Goal: Information Seeking & Learning: Learn about a topic

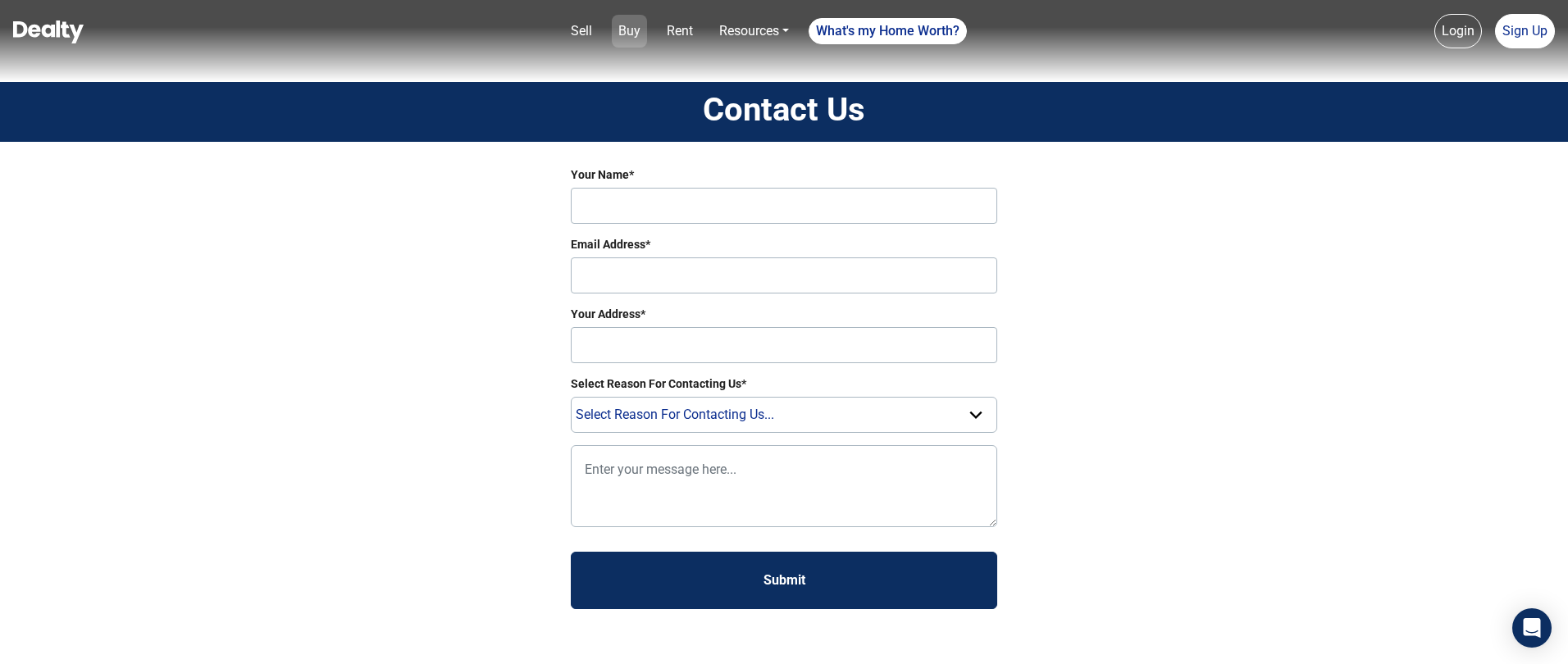
click at [632, 27] on link "Buy" at bounding box center [630, 31] width 35 height 33
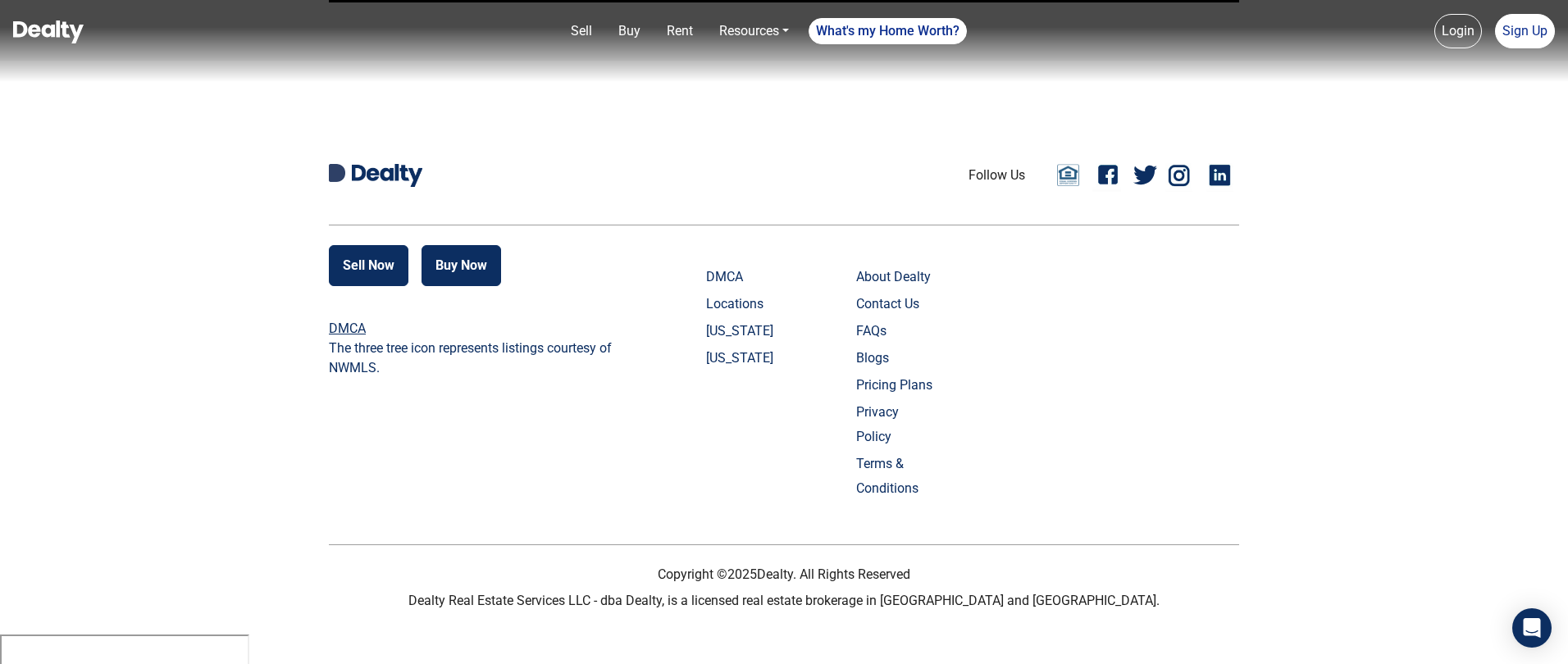
scroll to position [3934, 0]
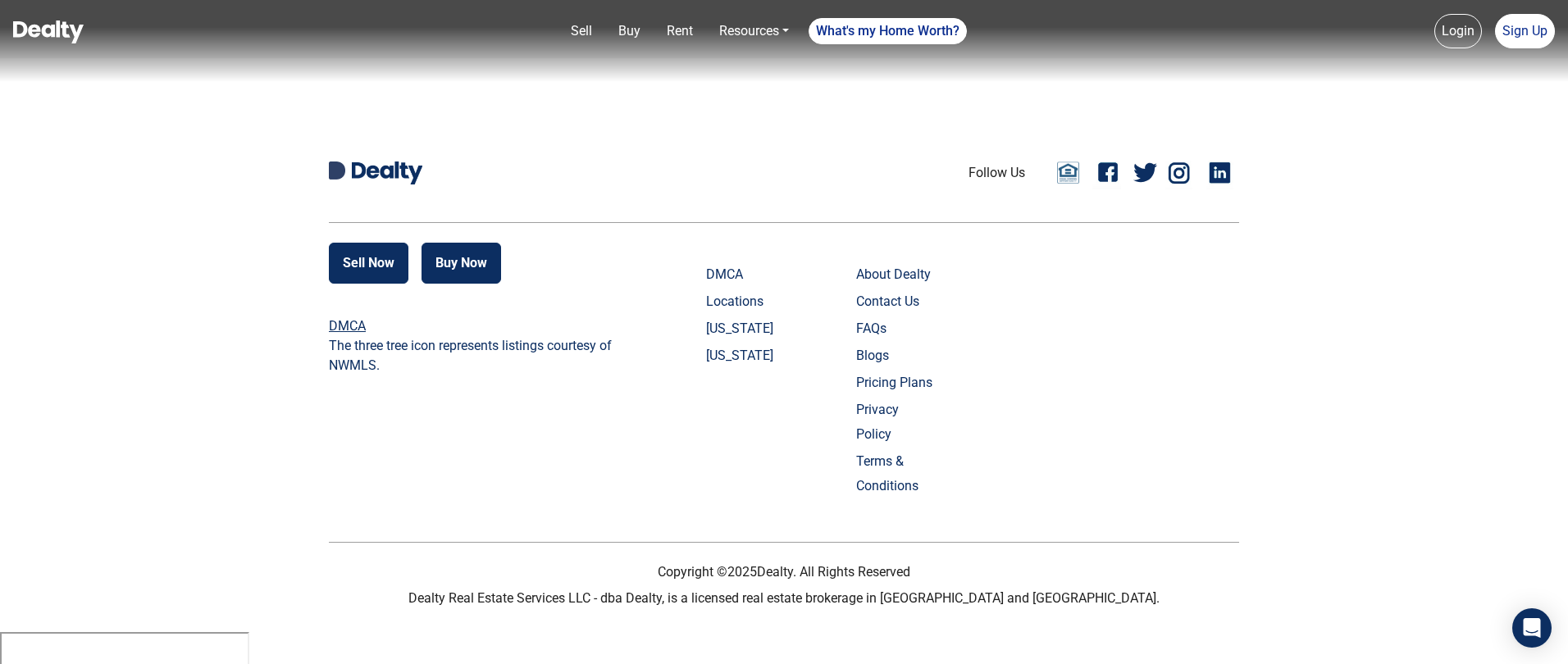
click at [870, 314] on link "Contact Us" at bounding box center [897, 302] width 81 height 25
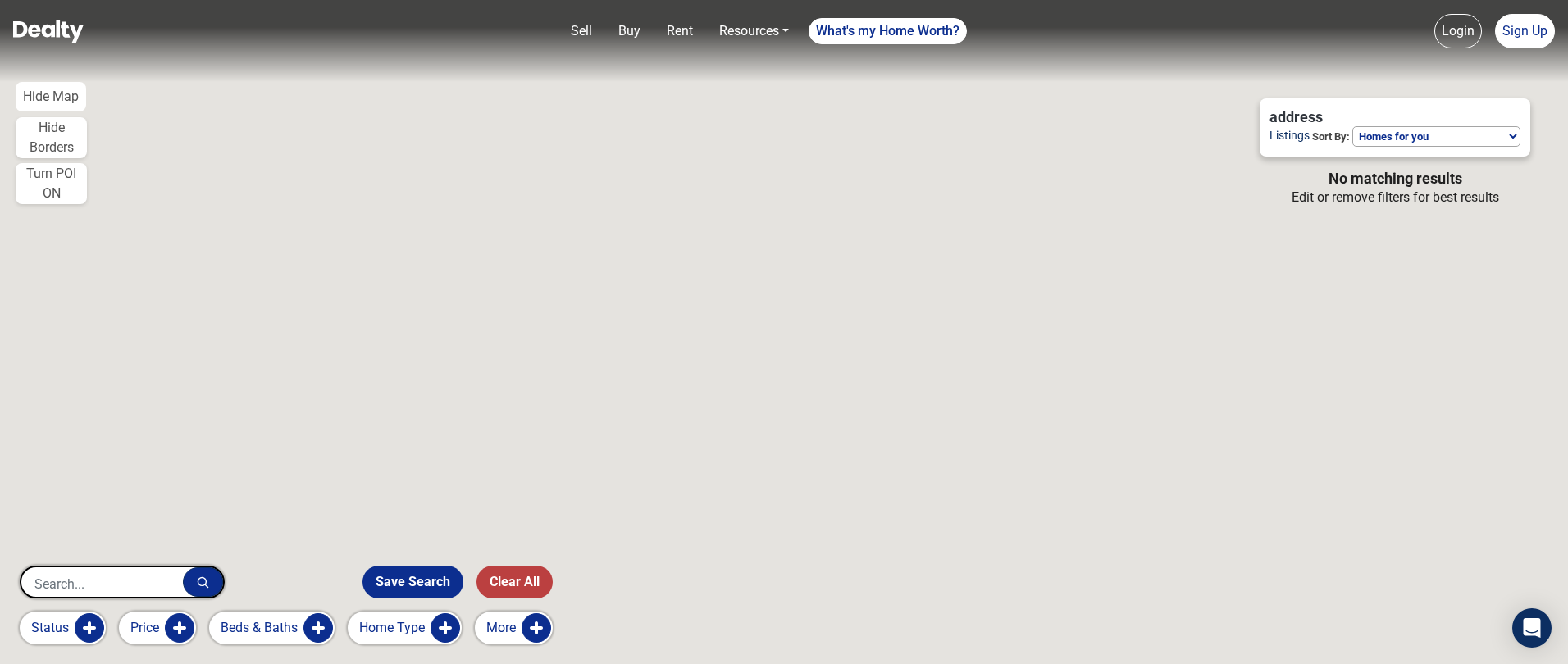
drag, startPoint x: 893, startPoint y: 343, endPoint x: 877, endPoint y: 335, distance: 17.9
click at [877, 335] on div at bounding box center [784, 332] width 1568 height 664
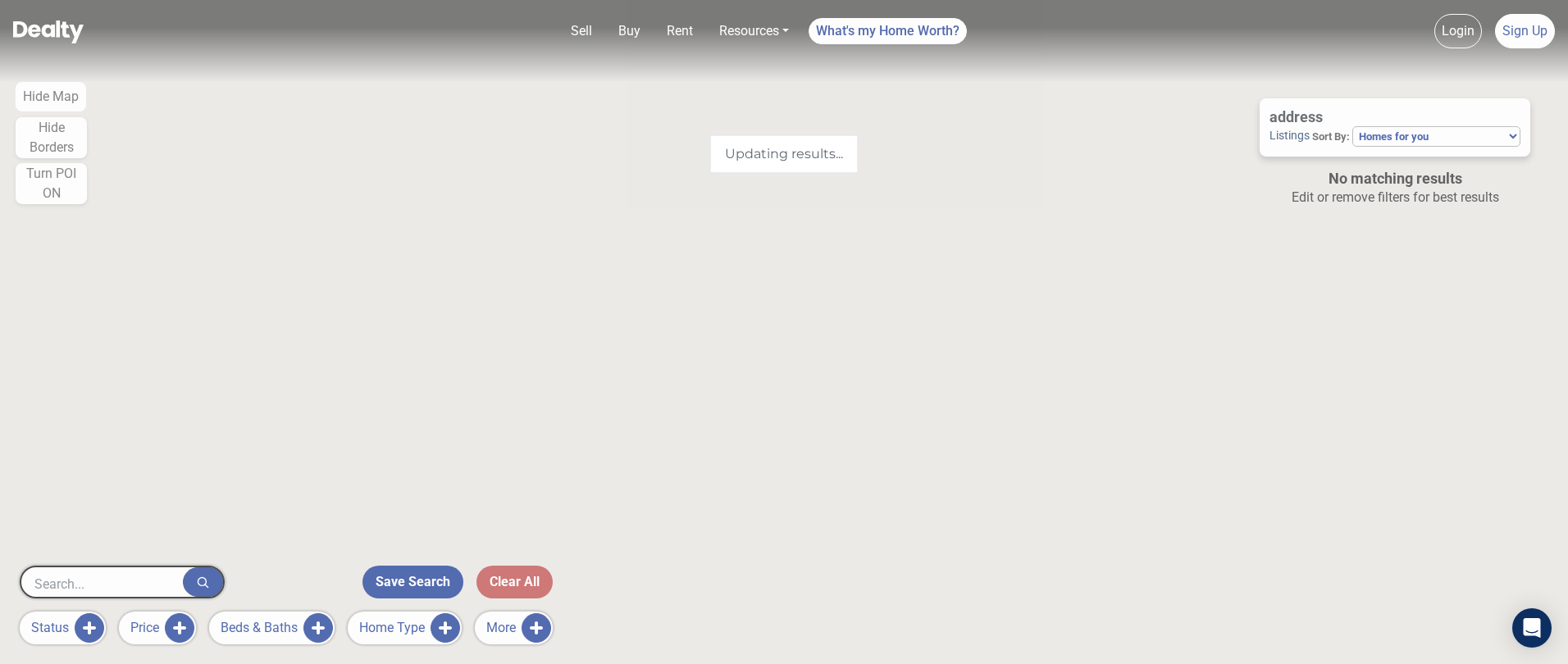
click at [871, 337] on div "Updating results..." at bounding box center [784, 332] width 1568 height 664
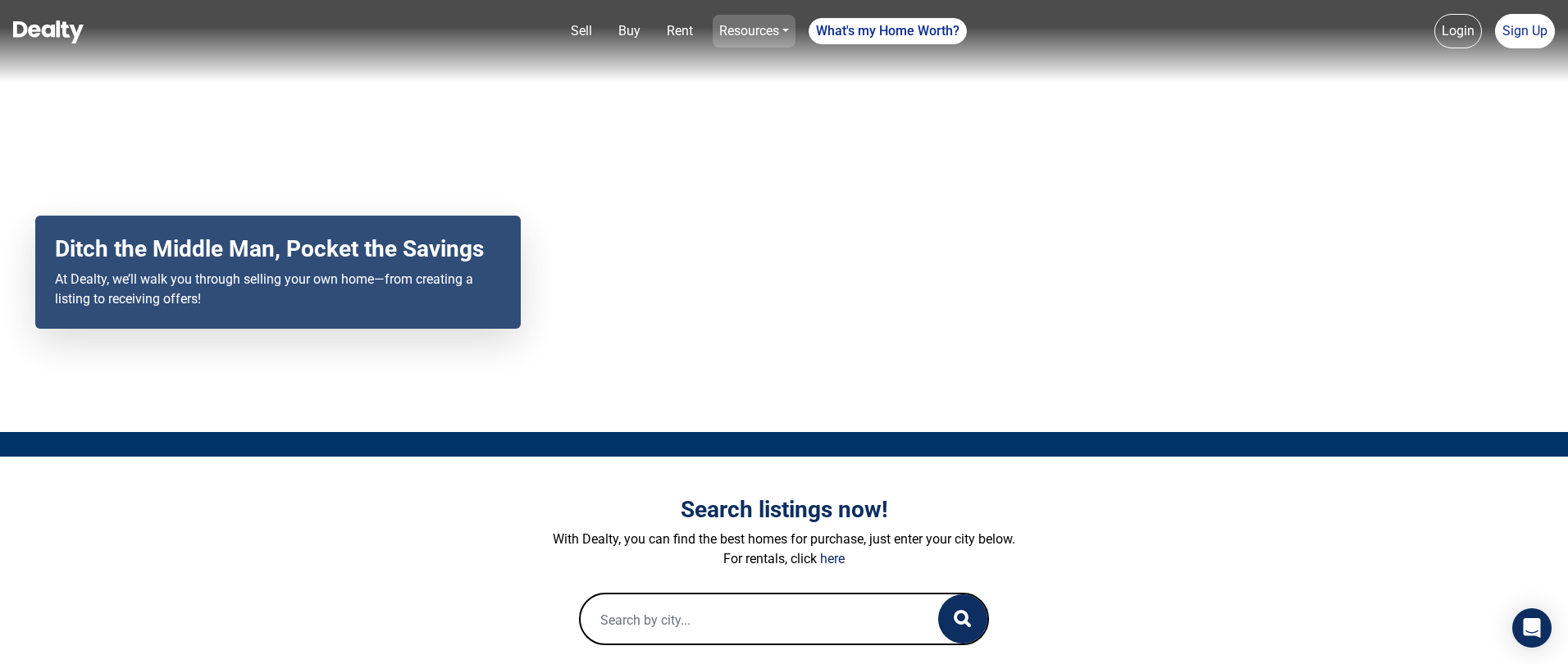
click at [786, 29] on link "Resources" at bounding box center [754, 31] width 83 height 33
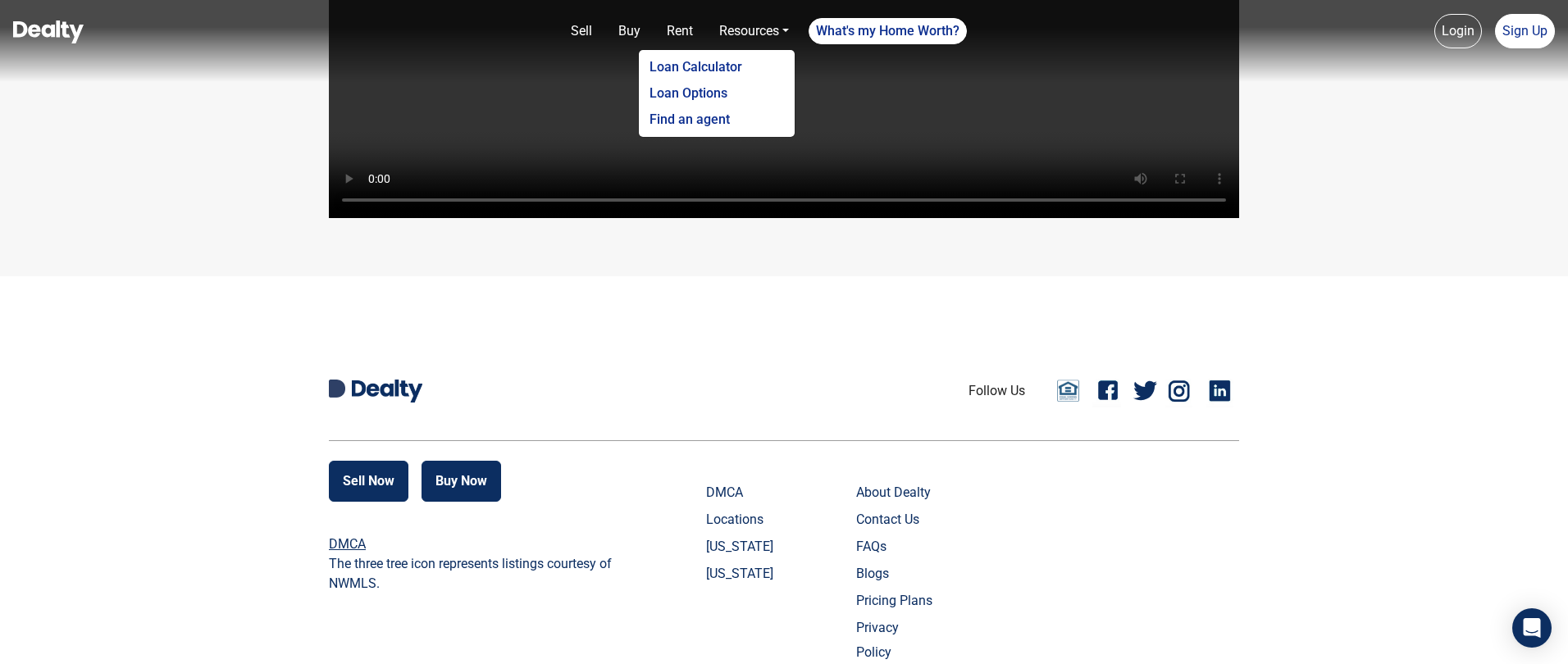
scroll to position [3934, 0]
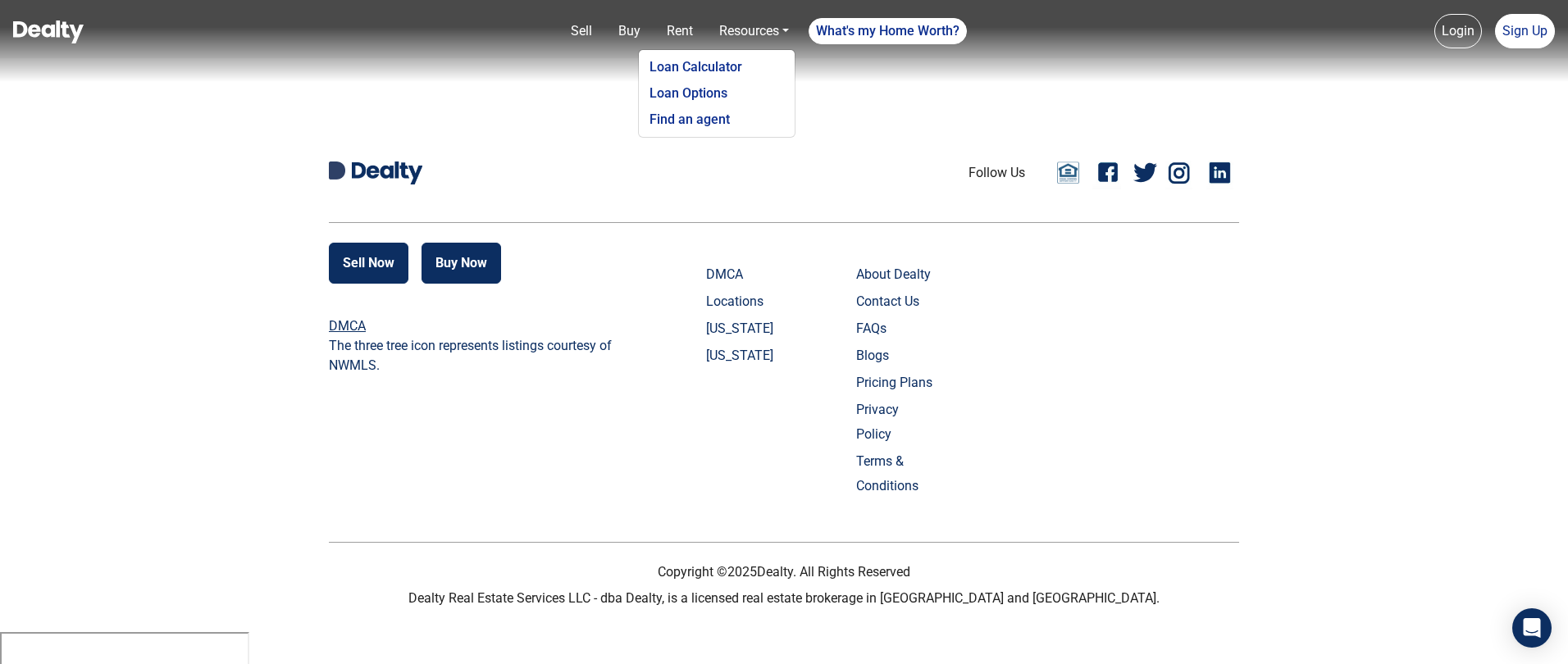
click at [884, 369] on link "Blogs" at bounding box center [897, 356] width 81 height 25
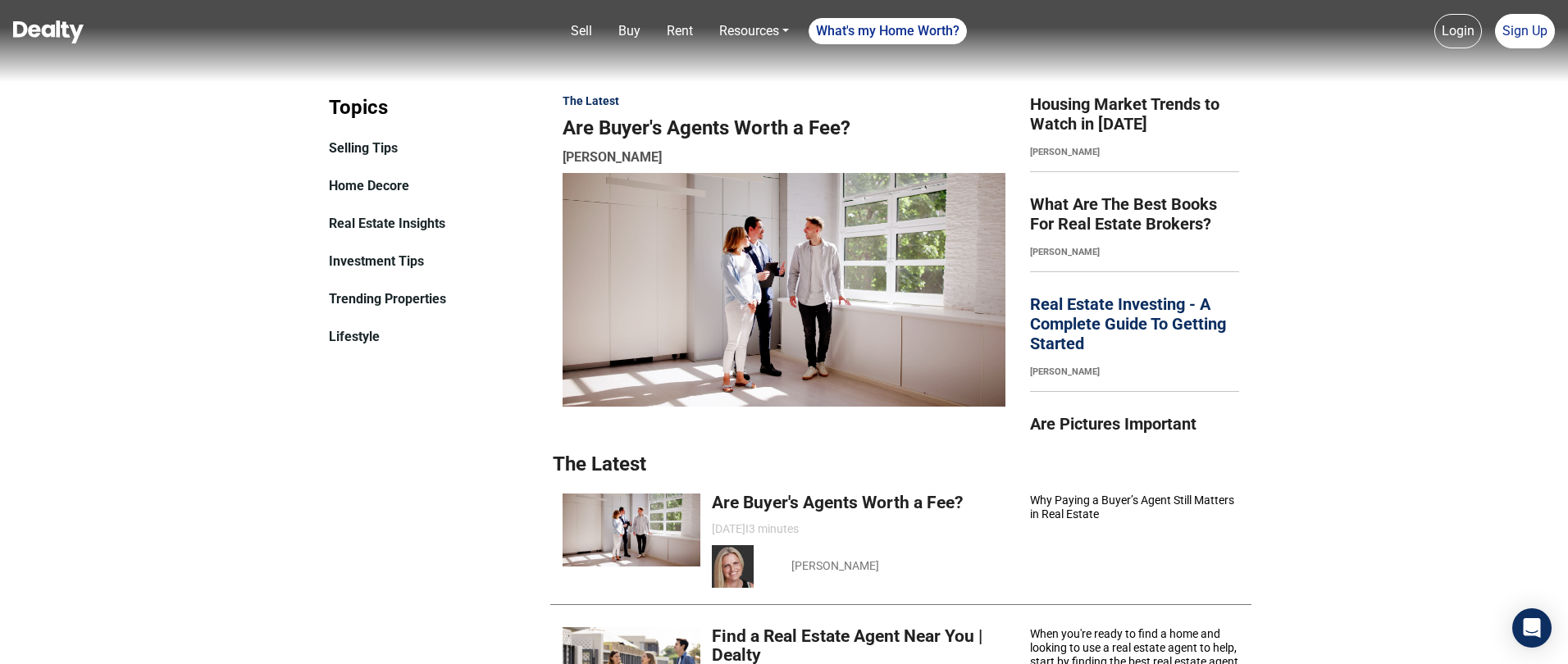
click at [1079, 326] on link "Real Estate Investing - A Complete Guide To Getting Started" at bounding box center [1134, 324] width 209 height 59
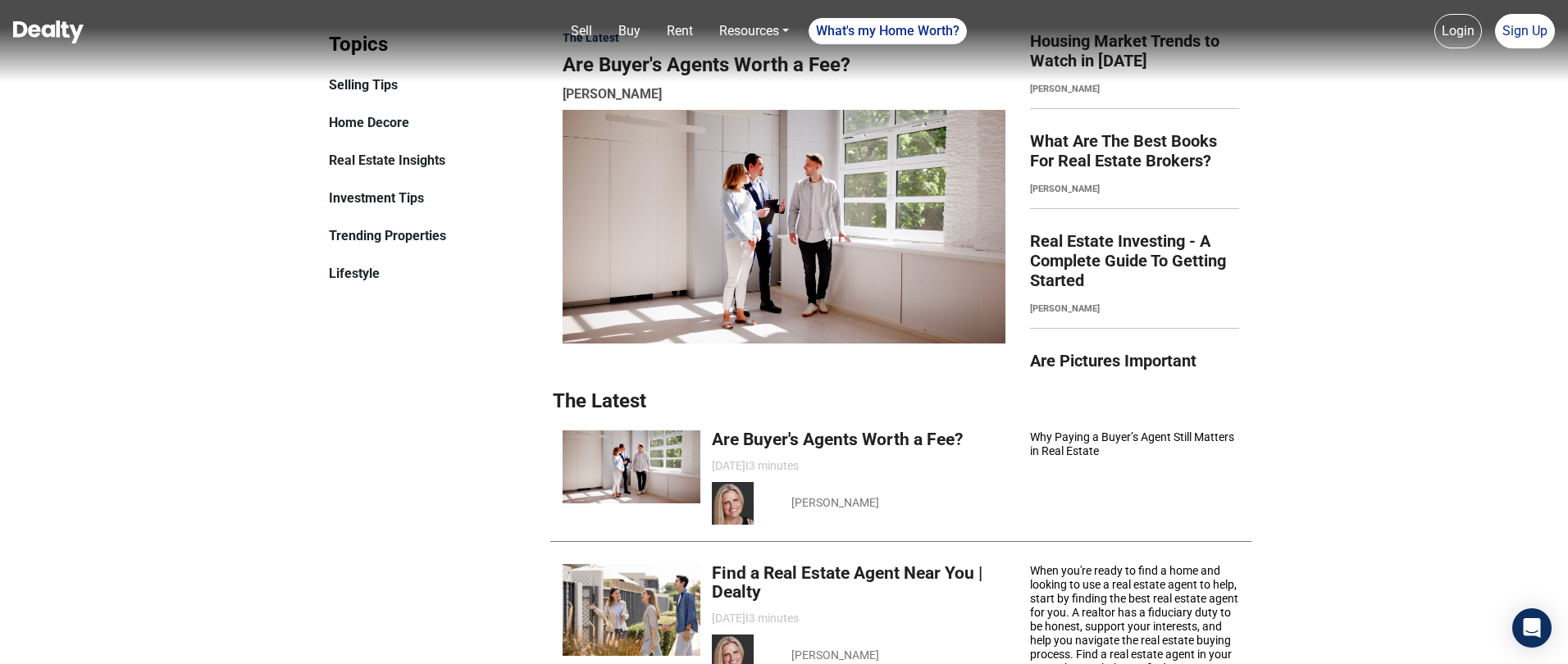
scroll to position [419, 0]
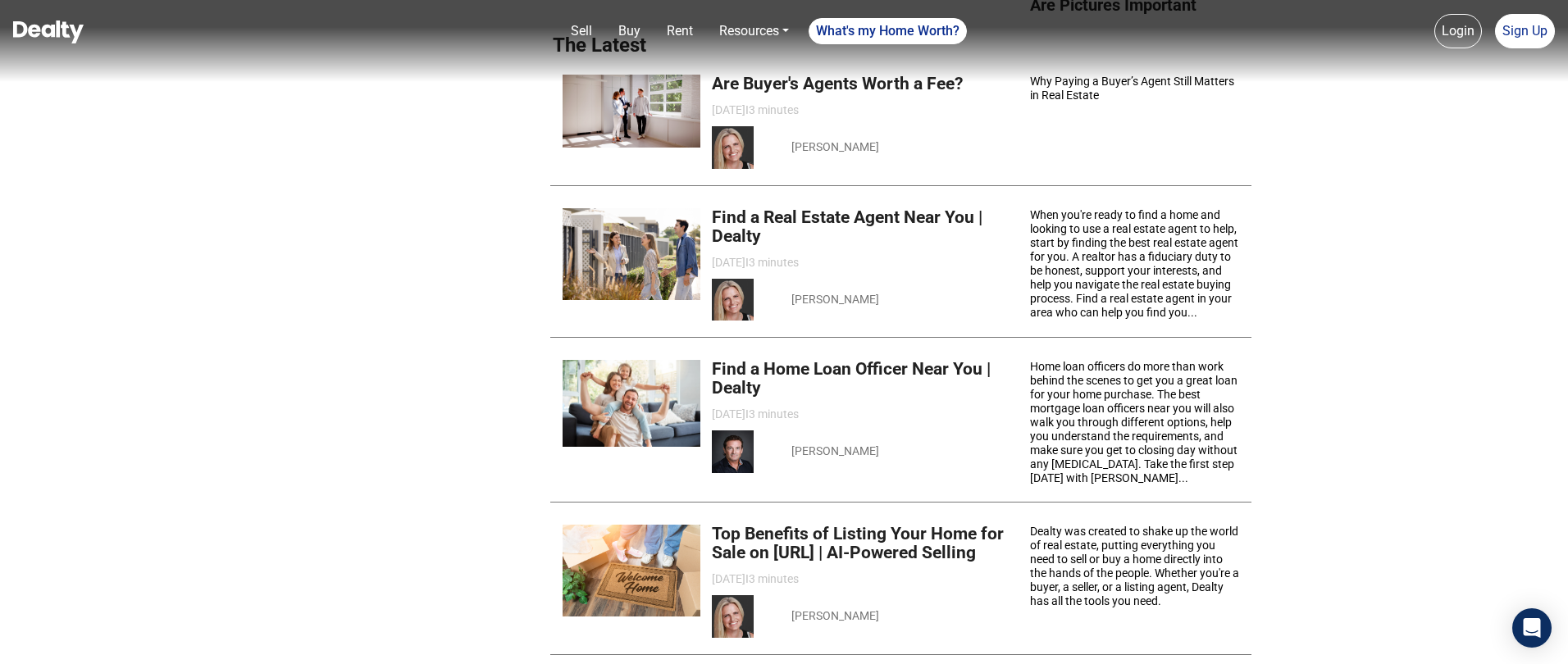
click at [877, 540] on strong "Top Benefits of Listing Your Home for Sale on Dealty.ai | AI-Powered Selling" at bounding box center [858, 543] width 294 height 38
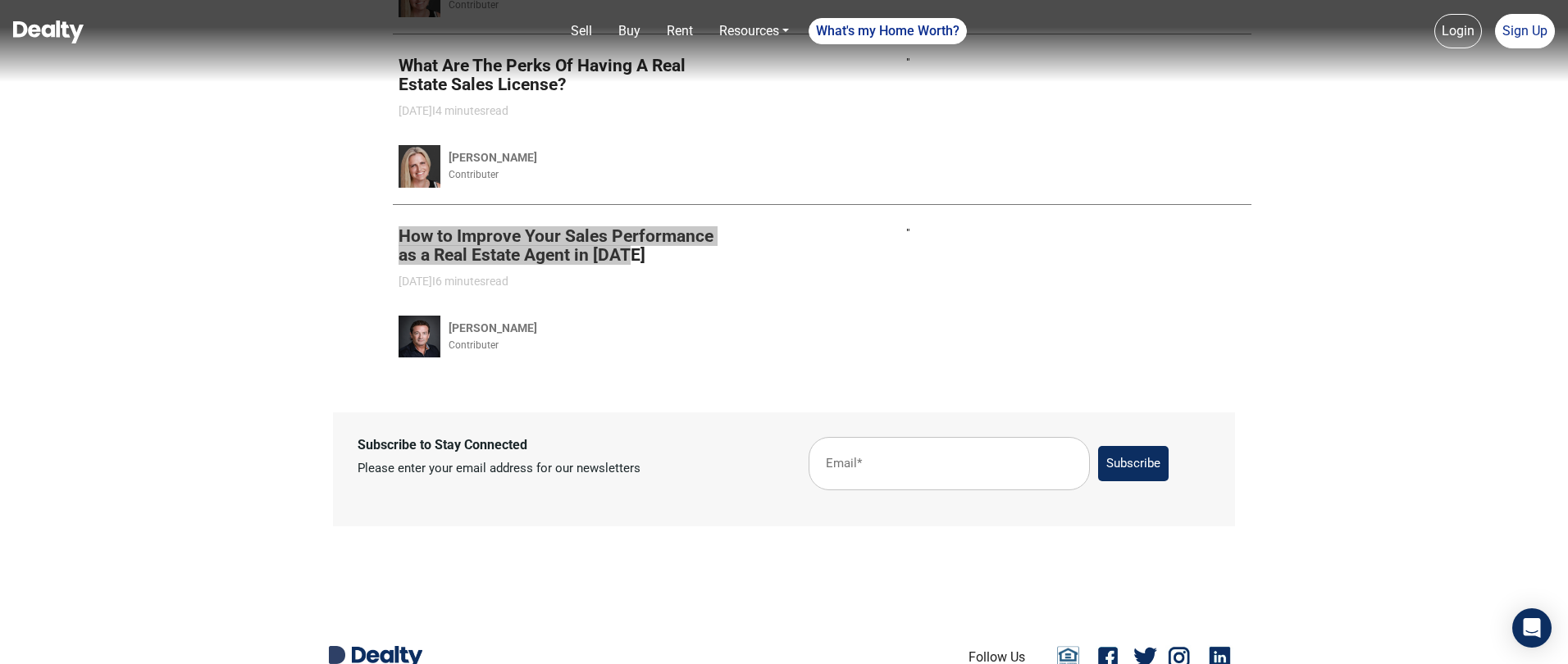
scroll to position [2869, 0]
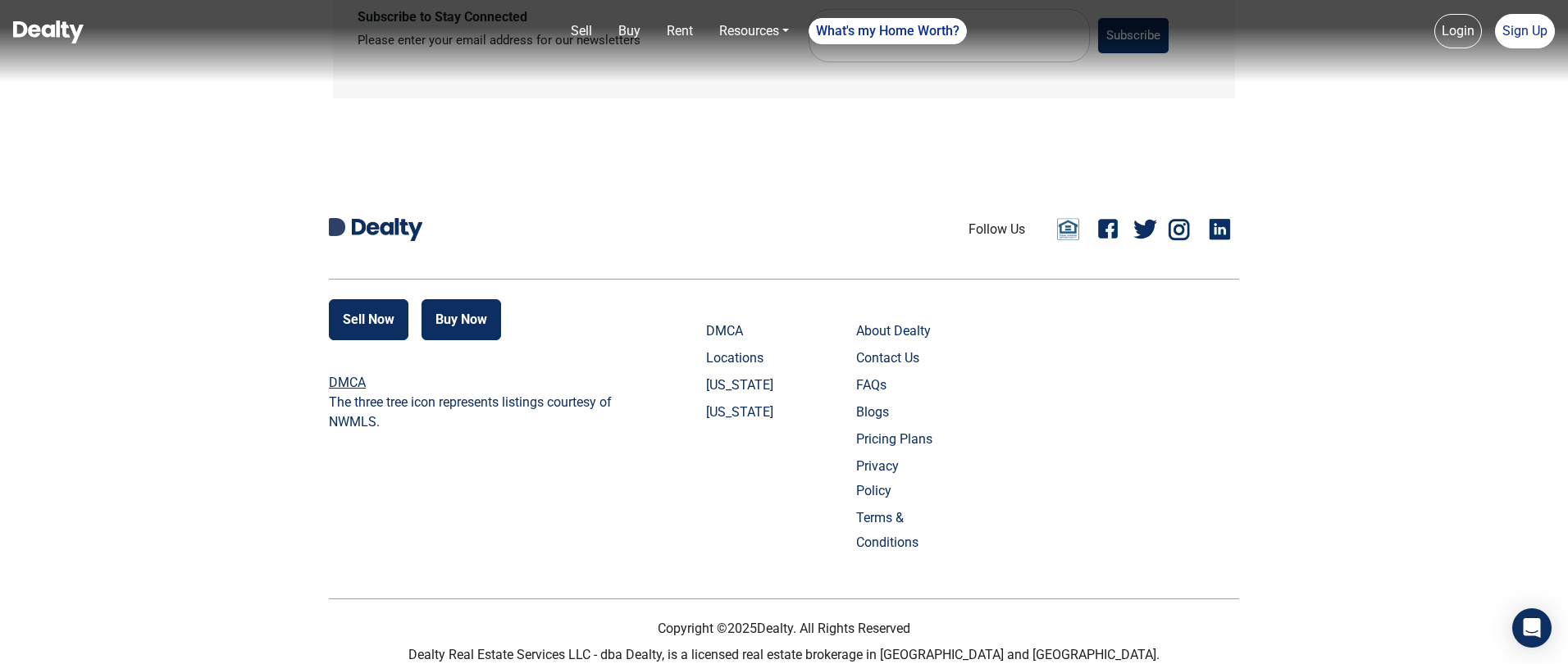
click at [892, 416] on link "Blogs" at bounding box center [897, 413] width 81 height 25
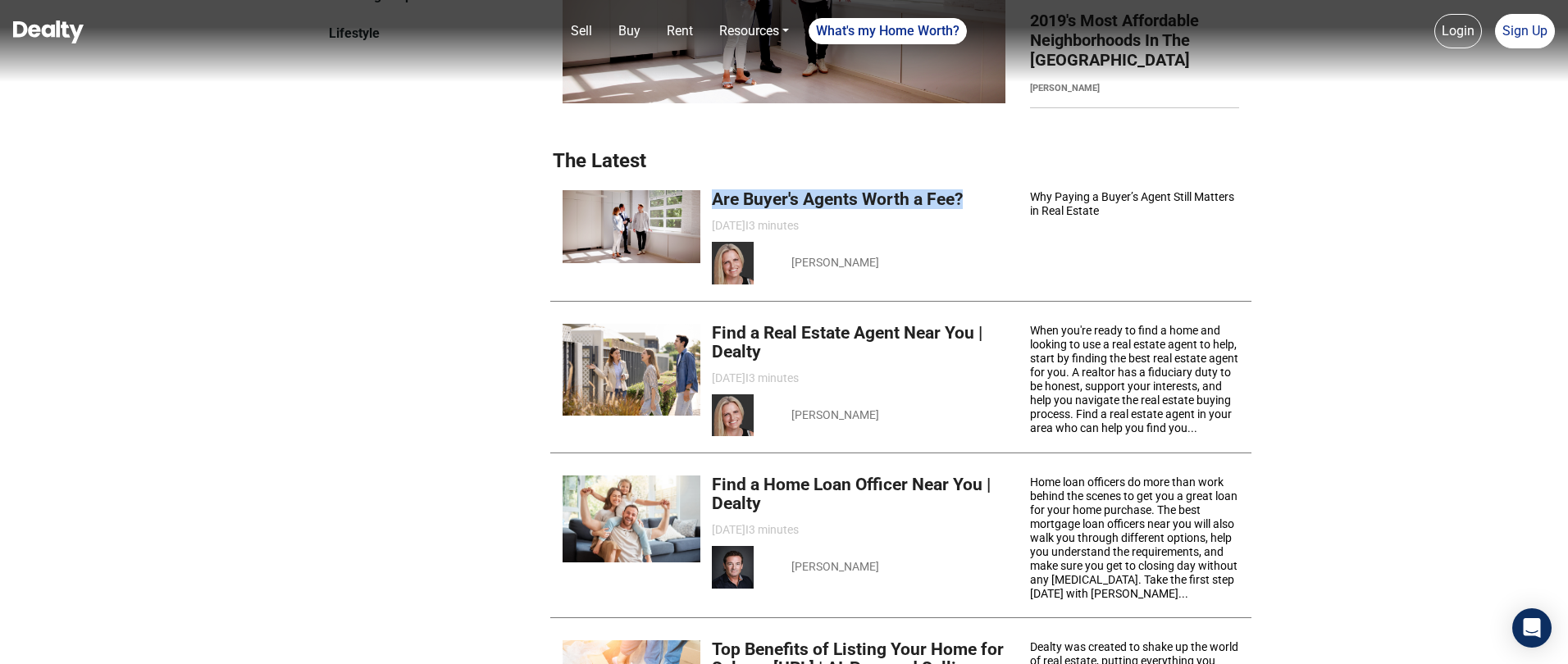
scroll to position [325, 0]
